Goal: Information Seeking & Learning: Learn about a topic

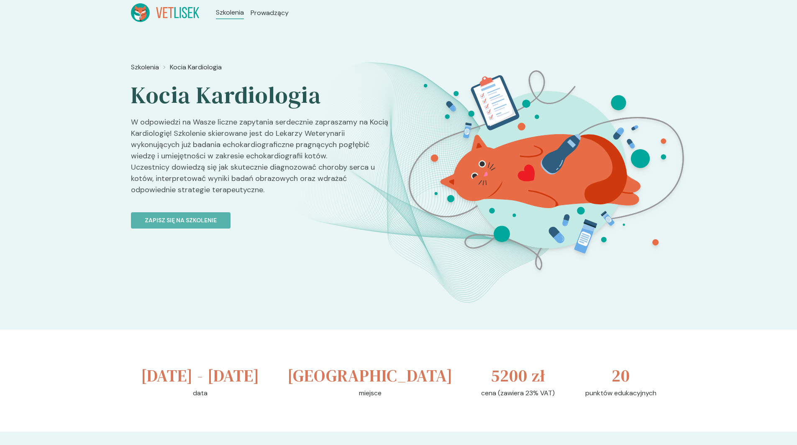
scroll to position [1795, 0]
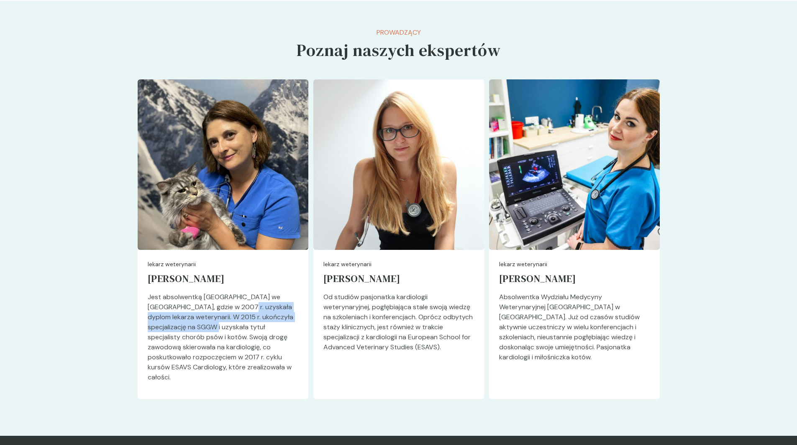
drag, startPoint x: 215, startPoint y: 342, endPoint x: 225, endPoint y: 315, distance: 28.7
click at [225, 315] on p "Jest absolwentką [GEOGRAPHIC_DATA] we [GEOGRAPHIC_DATA], gdzie w 2007 r. uzyska…" at bounding box center [223, 340] width 151 height 97
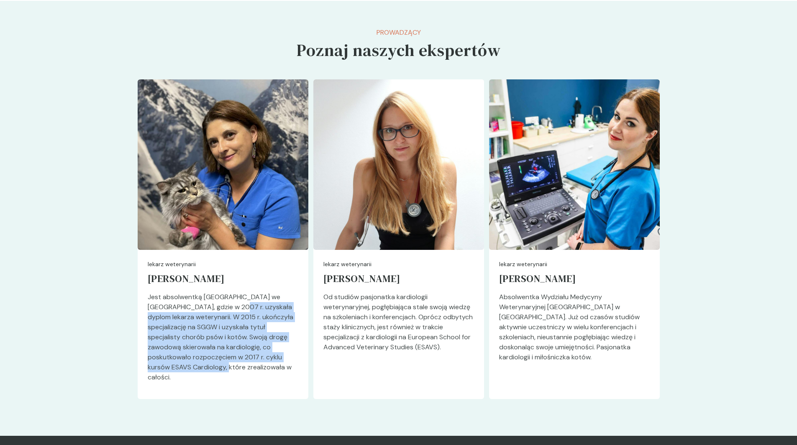
drag, startPoint x: 225, startPoint y: 315, endPoint x: 206, endPoint y: 376, distance: 64.3
click at [206, 376] on p "Jest absolwentką [GEOGRAPHIC_DATA] we [GEOGRAPHIC_DATA], gdzie w 2007 r. uzyska…" at bounding box center [223, 340] width 151 height 97
drag, startPoint x: 206, startPoint y: 376, endPoint x: 202, endPoint y: 328, distance: 48.7
click at [202, 328] on p "Jest absolwentką [GEOGRAPHIC_DATA] we [GEOGRAPHIC_DATA], gdzie w 2007 r. uzyska…" at bounding box center [223, 340] width 151 height 97
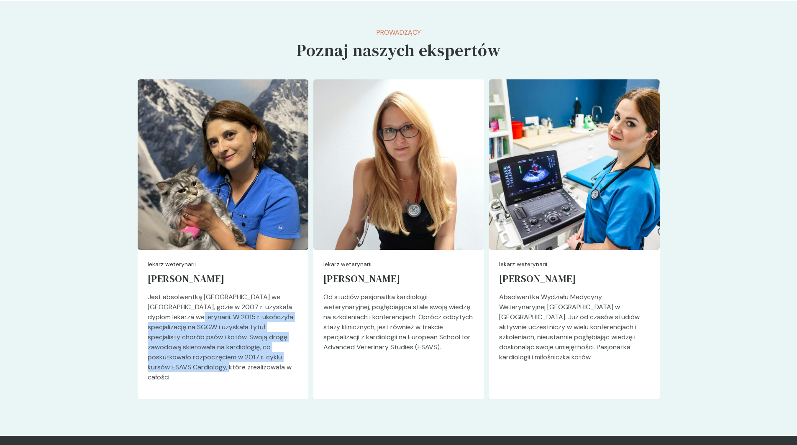
click at [202, 328] on p "Jest absolwentką [GEOGRAPHIC_DATA] we [GEOGRAPHIC_DATA], gdzie w 2007 r. uzyska…" at bounding box center [223, 340] width 151 height 97
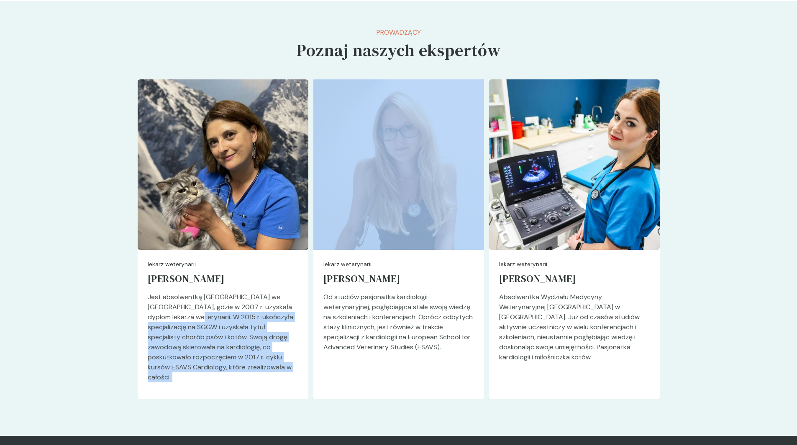
drag, startPoint x: 202, startPoint y: 328, endPoint x: 221, endPoint y: 394, distance: 68.2
click at [221, 389] on p "Jest absolwentką [GEOGRAPHIC_DATA] we [GEOGRAPHIC_DATA], gdzie w 2007 r. uzyska…" at bounding box center [223, 340] width 151 height 97
drag, startPoint x: 221, startPoint y: 394, endPoint x: 213, endPoint y: 333, distance: 61.2
click at [213, 333] on p "Jest absolwentką [GEOGRAPHIC_DATA] we [GEOGRAPHIC_DATA], gdzie w 2007 r. uzyska…" at bounding box center [223, 340] width 151 height 97
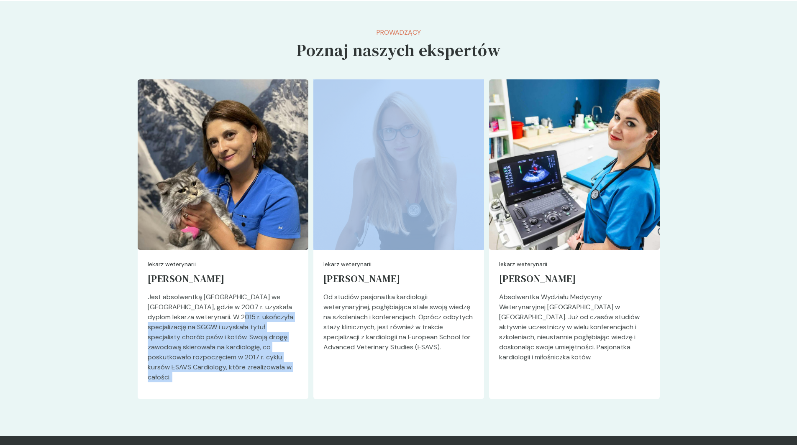
click at [213, 333] on p "Jest absolwentką [GEOGRAPHIC_DATA] we [GEOGRAPHIC_DATA], gdzie w 2007 r. uzyska…" at bounding box center [223, 340] width 151 height 97
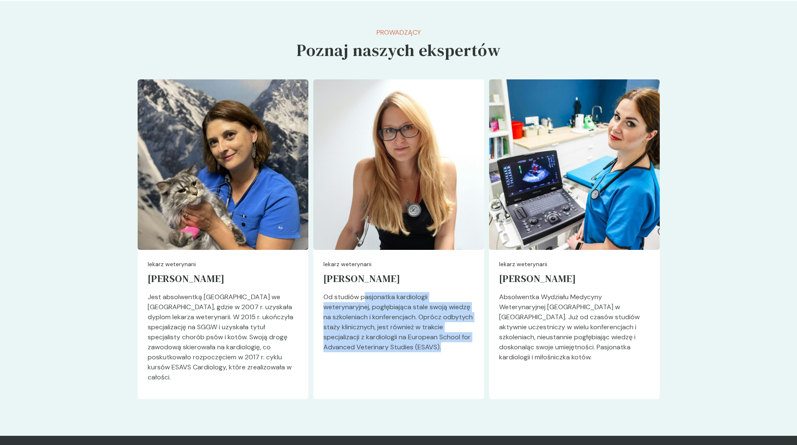
drag, startPoint x: 364, startPoint y: 312, endPoint x: 380, endPoint y: 372, distance: 62.9
click at [380, 359] on p "Od studiów pasjonatka kardiologii weterynaryjnej, pogłębiająca stale swoją wied…" at bounding box center [398, 325] width 151 height 67
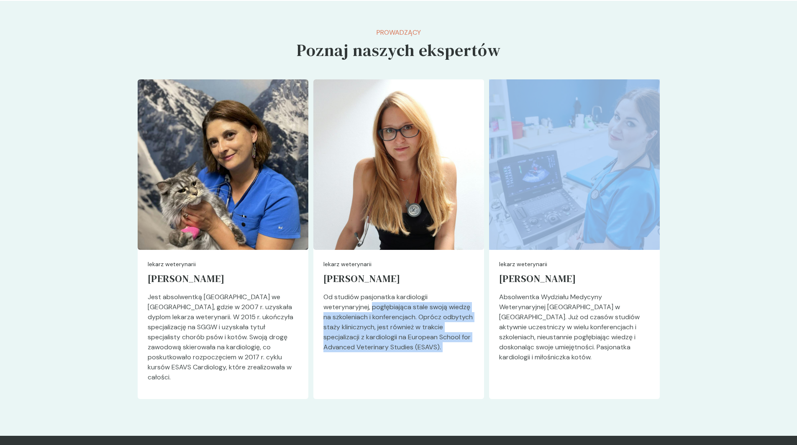
drag, startPoint x: 380, startPoint y: 372, endPoint x: 391, endPoint y: 312, distance: 61.5
click at [391, 312] on p "Od studiów pasjonatka kardiologii weterynaryjnej, pogłębiająca stale swoją wied…" at bounding box center [398, 325] width 151 height 67
drag, startPoint x: 391, startPoint y: 312, endPoint x: 420, endPoint y: 366, distance: 61.6
click at [420, 359] on p "Od studiów pasjonatka kardiologii weterynaryjnej, pogłębiająca stale swoją wied…" at bounding box center [398, 325] width 151 height 67
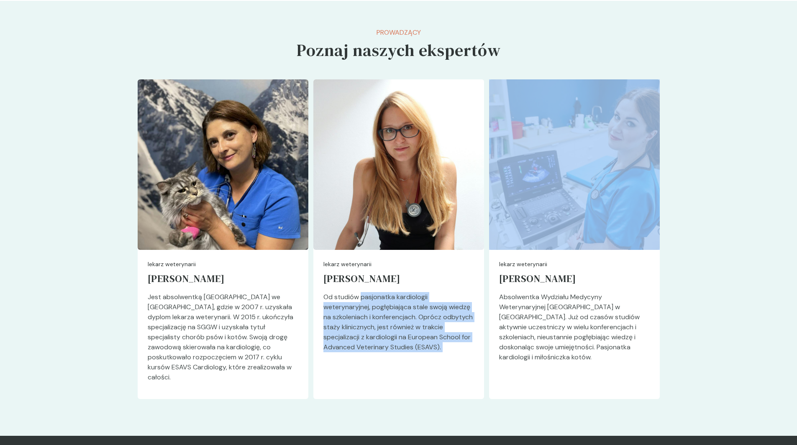
click at [420, 359] on p "Od studiów pasjonatka kardiologii weterynaryjnej, pogłębiająca stale swoją wied…" at bounding box center [398, 325] width 151 height 67
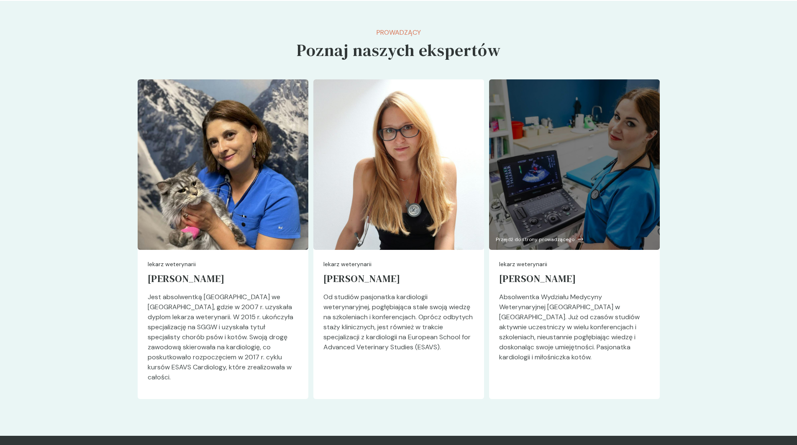
click at [567, 126] on div at bounding box center [574, 164] width 171 height 171
